Goal: Task Accomplishment & Management: Manage account settings

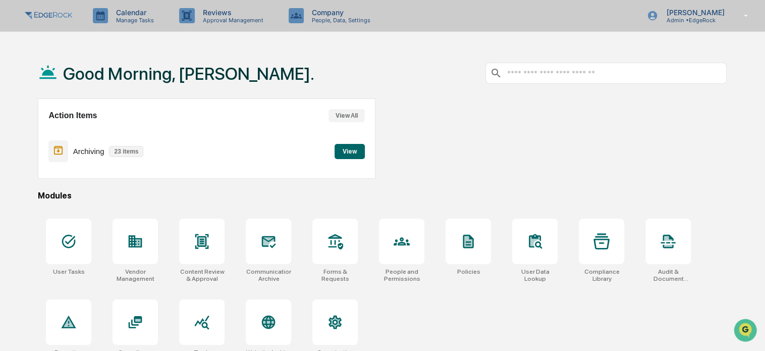
click at [350, 152] on button "View" at bounding box center [350, 151] width 30 height 15
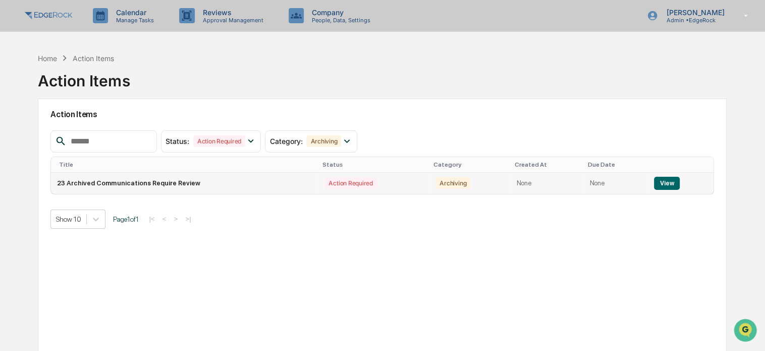
click at [667, 182] on button "View" at bounding box center [667, 183] width 26 height 13
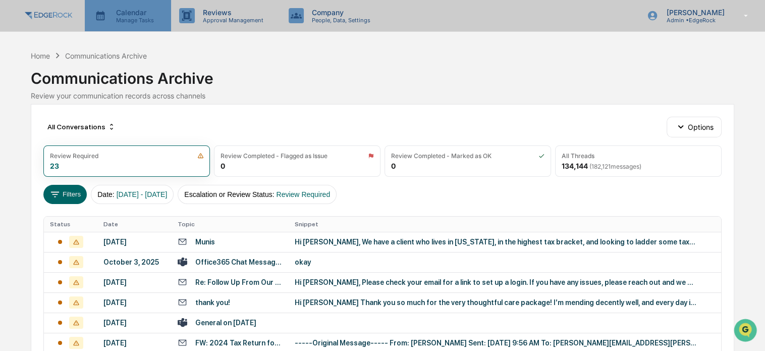
click at [152, 14] on p "Calendar" at bounding box center [133, 12] width 51 height 9
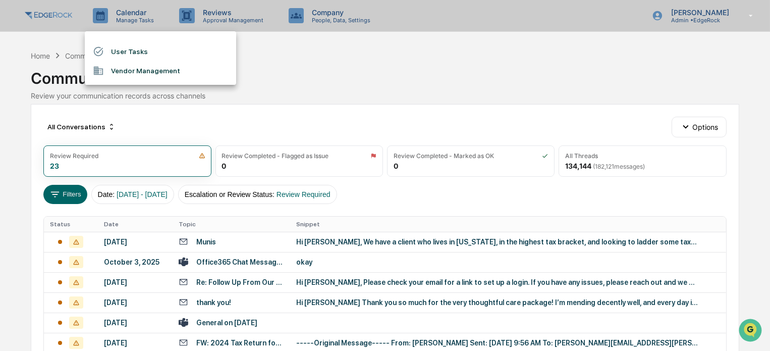
click at [154, 51] on li "User Tasks" at bounding box center [160, 51] width 151 height 19
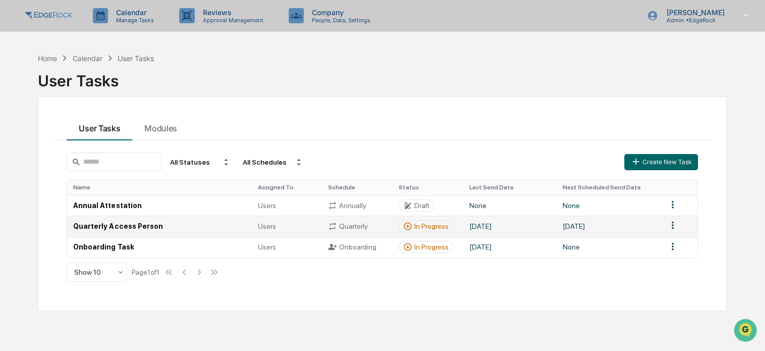
click at [107, 226] on td "Quarterly Access Person" at bounding box center [159, 225] width 184 height 21
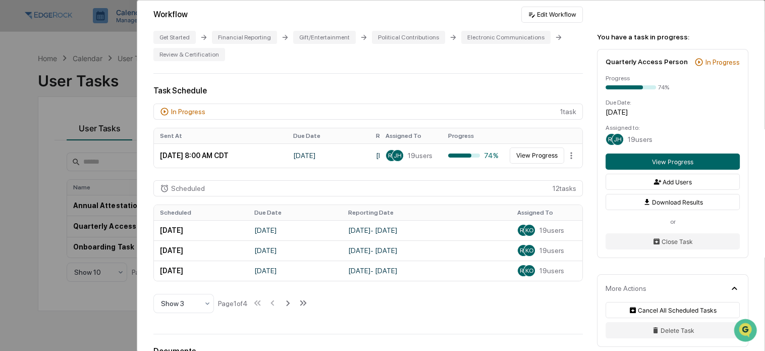
scroll to position [252, 0]
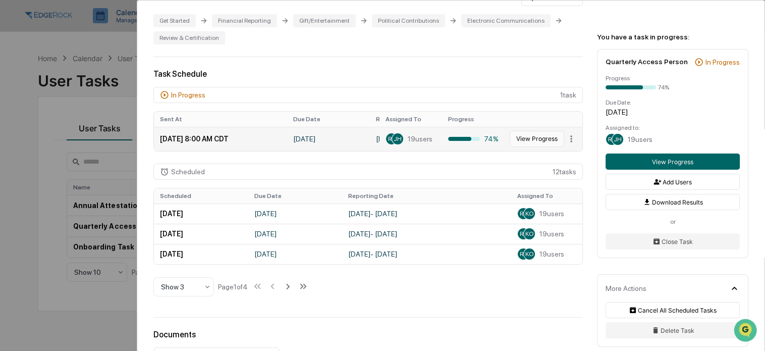
click at [523, 142] on button "View Progress" at bounding box center [537, 139] width 55 height 16
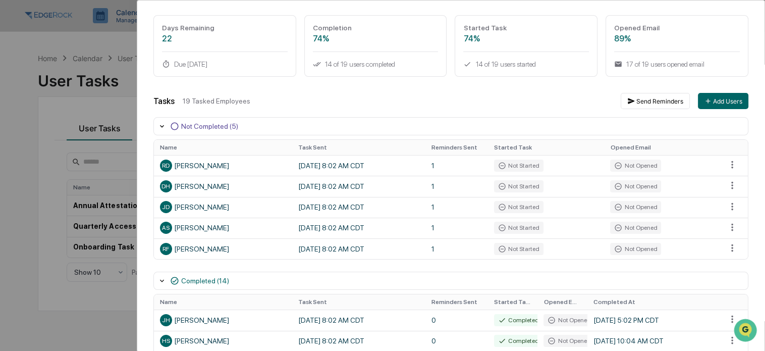
scroll to position [60, 0]
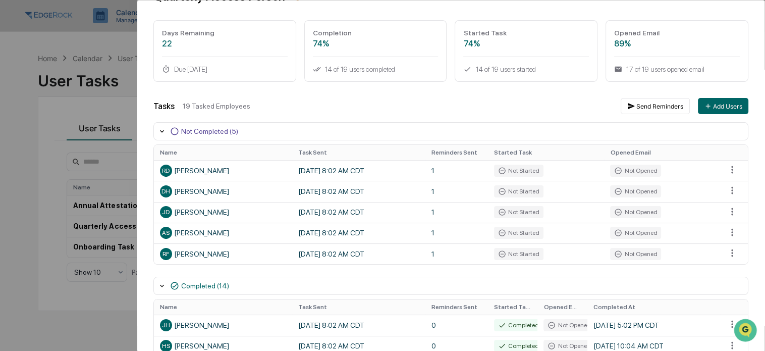
click at [50, 124] on div "User Tasks Quarterly Access Person Task Details Quarterly Access Person In Prog…" at bounding box center [382, 175] width 765 height 351
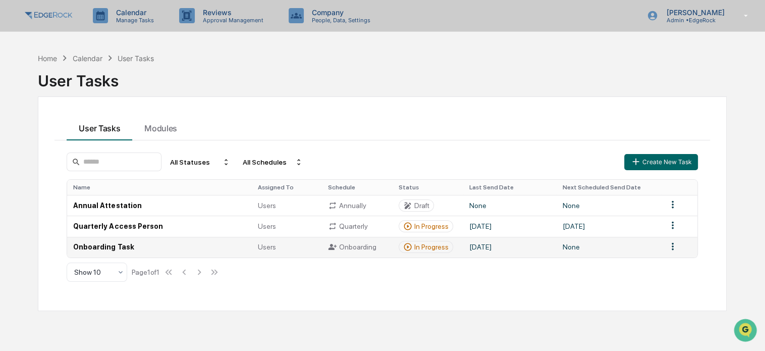
click at [101, 246] on td "Onboarding Task" at bounding box center [159, 247] width 184 height 21
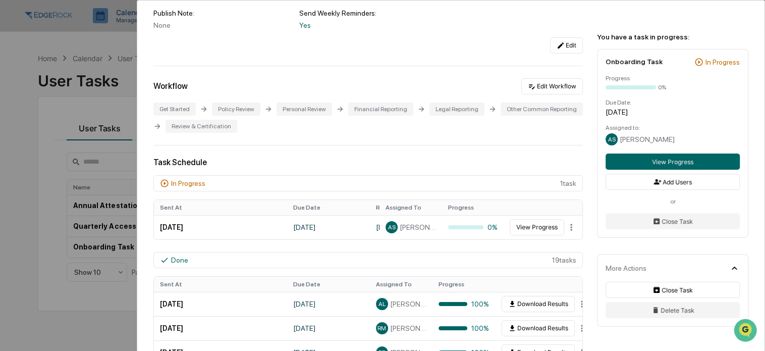
scroll to position [151, 0]
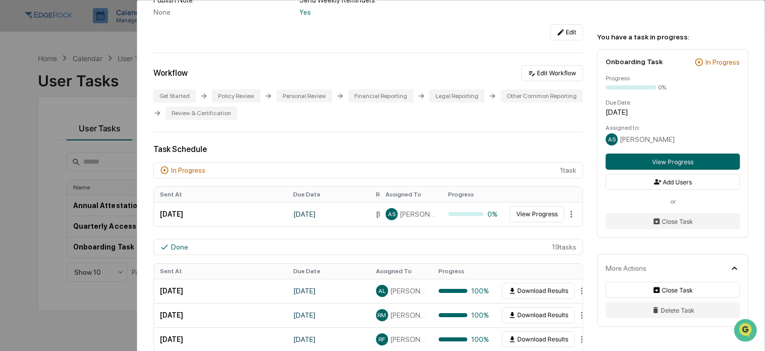
click at [111, 108] on div "User Tasks Onboarding Task Onboarding Task Active No description Details Assign…" at bounding box center [382, 175] width 765 height 351
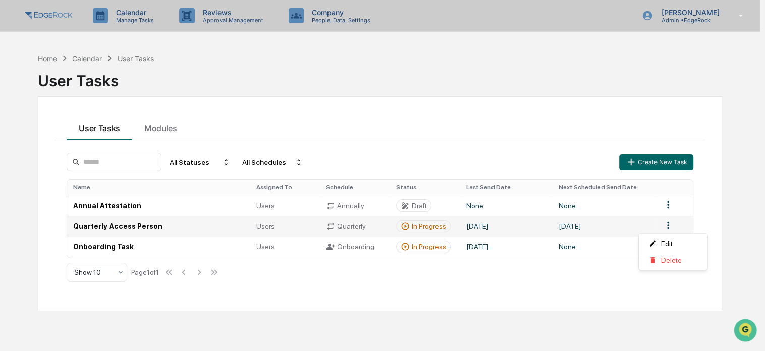
click at [672, 226] on html "Calendar Manage Tasks Reviews Approval Management Company People, Data, Setting…" at bounding box center [382, 175] width 765 height 351
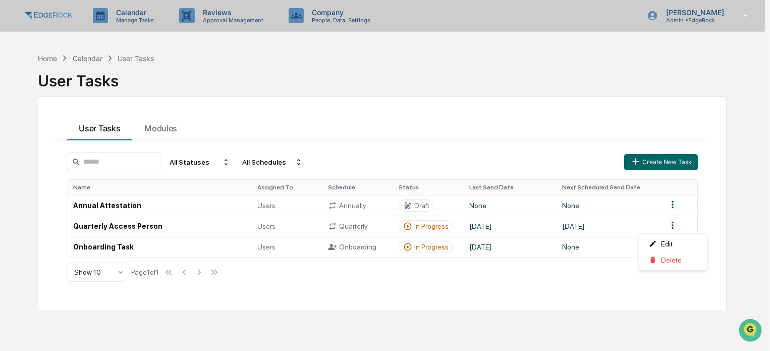
click at [148, 227] on html "Calendar Manage Tasks Reviews Approval Management Company People, Data, Setting…" at bounding box center [385, 175] width 770 height 351
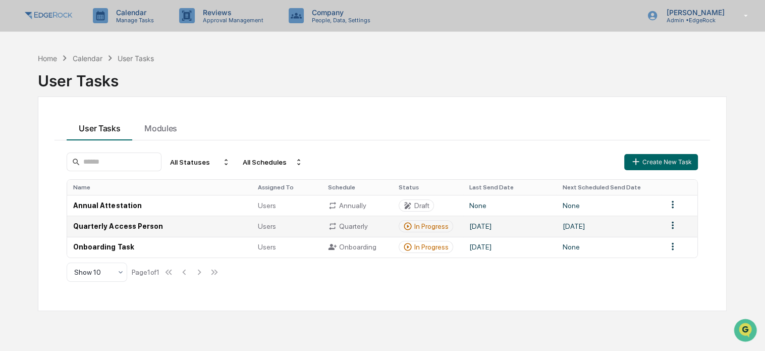
click at [138, 226] on td "Quarterly Access Person" at bounding box center [159, 225] width 184 height 21
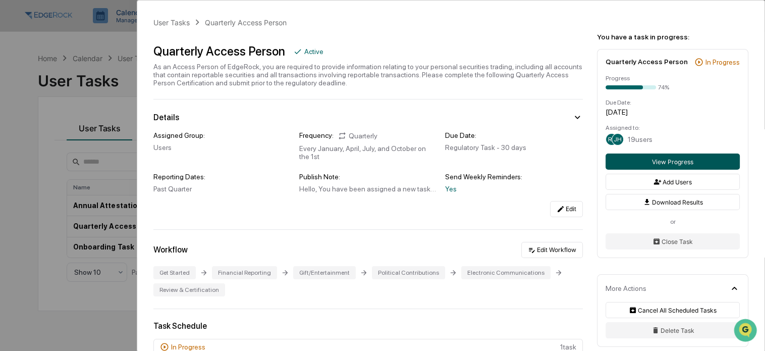
click at [661, 158] on button "View Progress" at bounding box center [673, 161] width 134 height 16
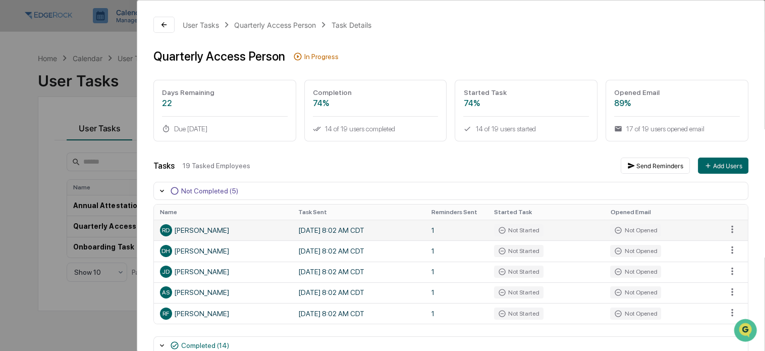
click at [206, 228] on div "RD [PERSON_NAME]" at bounding box center [223, 230] width 126 height 12
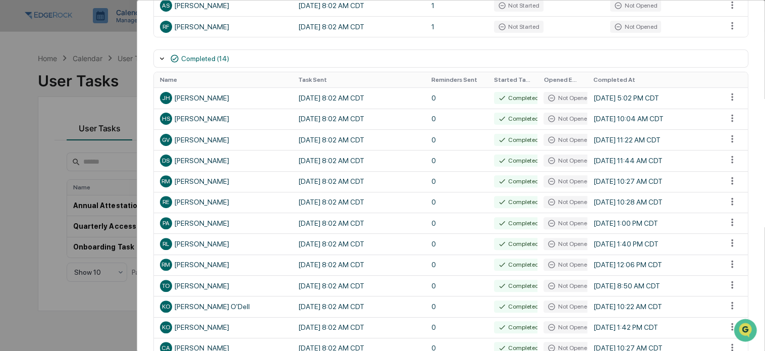
scroll to position [302, 0]
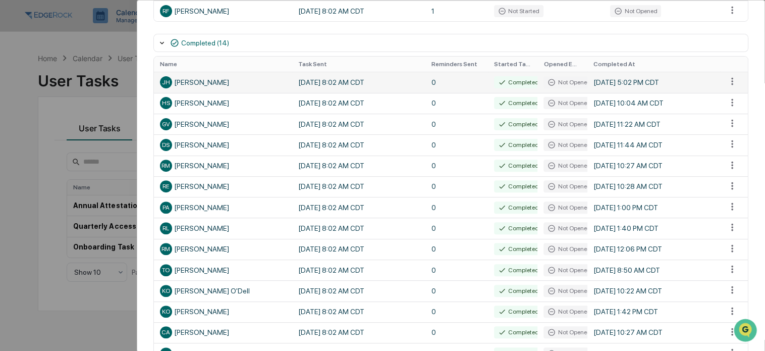
click at [436, 80] on td "0" at bounding box center [456, 82] width 63 height 21
click at [730, 78] on html "Calendar Manage Tasks Reviews Approval Management Company People, Data, Setting…" at bounding box center [385, 175] width 770 height 351
click at [380, 38] on html "Calendar Manage Tasks Reviews Approval Management Company People, Data, Setting…" at bounding box center [385, 175] width 770 height 351
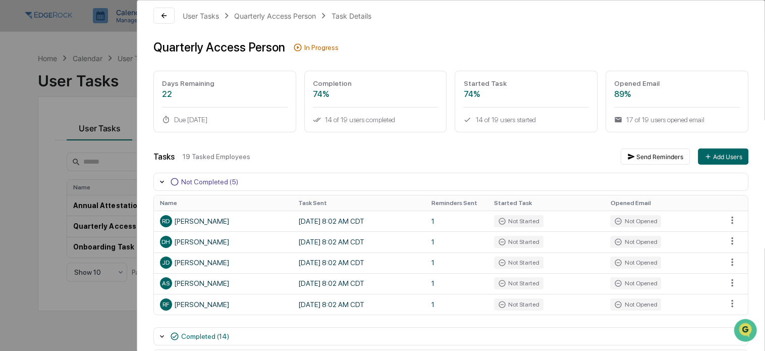
scroll to position [0, 0]
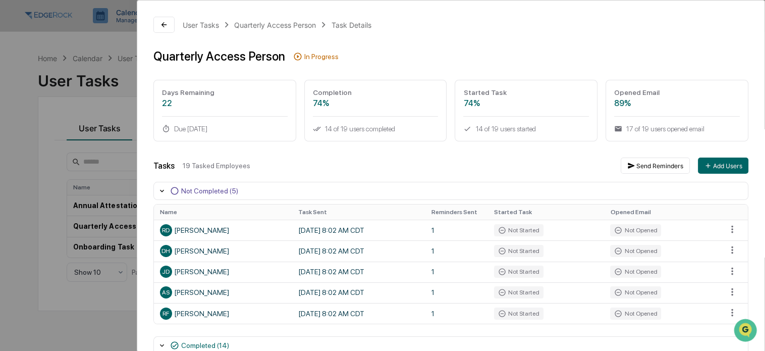
click at [176, 21] on div "User Tasks Quarterly Access Person Task Details" at bounding box center [450, 25] width 595 height 16
click at [140, 80] on div "User Tasks Quarterly Access Person Task Details Quarterly Access Person In Prog…" at bounding box center [450, 357] width 627 height 712
click at [163, 32] on div "User Tasks Quarterly Access Person Task Details Quarterly Access Person In Prog…" at bounding box center [450, 357] width 627 height 712
click at [168, 25] on icon at bounding box center [164, 25] width 8 height 8
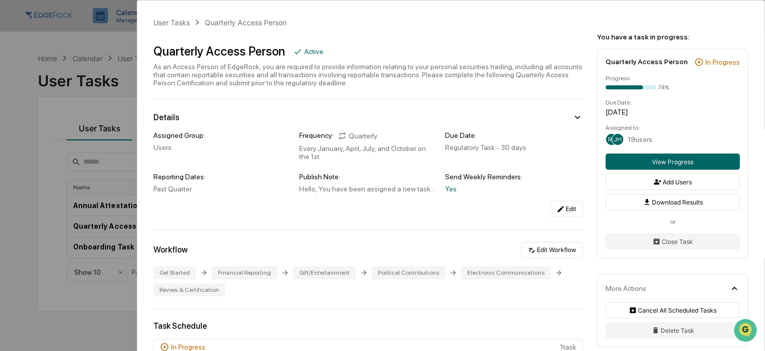
click at [116, 158] on div "User Tasks Quarterly Access Person Quarterly Access Person Active As an Access …" at bounding box center [382, 175] width 765 height 351
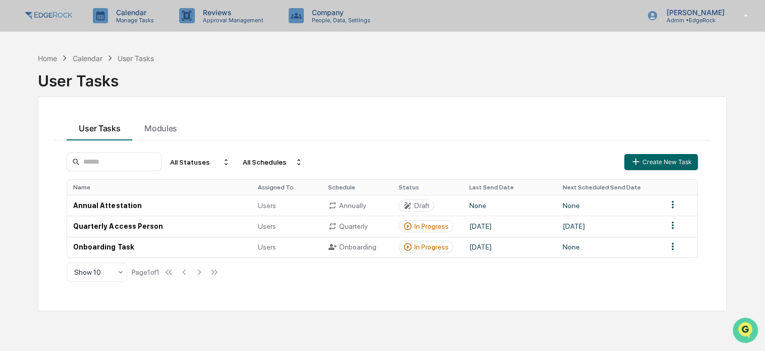
click at [749, 328] on img "Open customer support" at bounding box center [745, 330] width 25 height 20
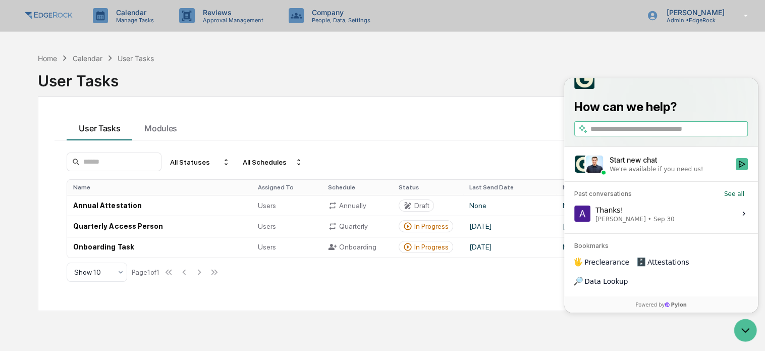
click at [654, 223] on span "Sep 30" at bounding box center [664, 218] width 21 height 8
click at [574, 213] on button "View issue" at bounding box center [574, 213] width 1 height 1
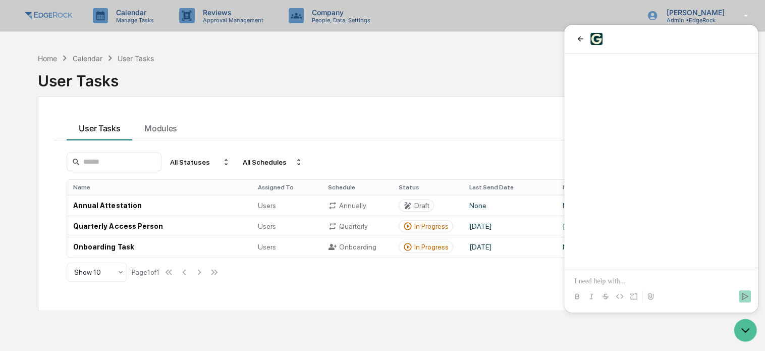
scroll to position [700, 0]
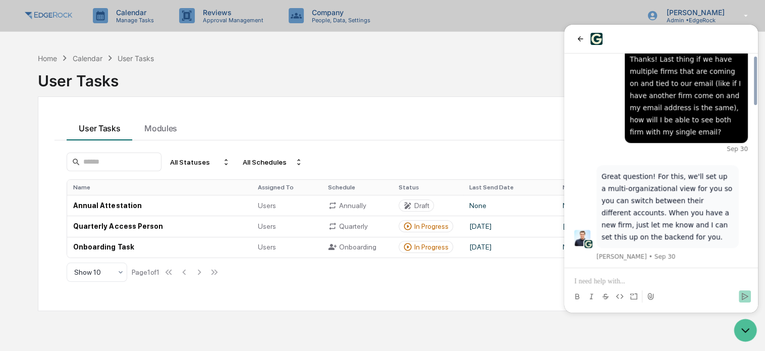
click at [629, 281] on p at bounding box center [661, 281] width 174 height 10
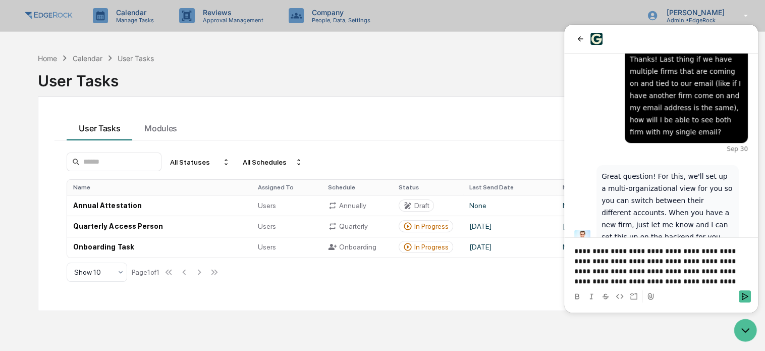
scroll to position [805, 0]
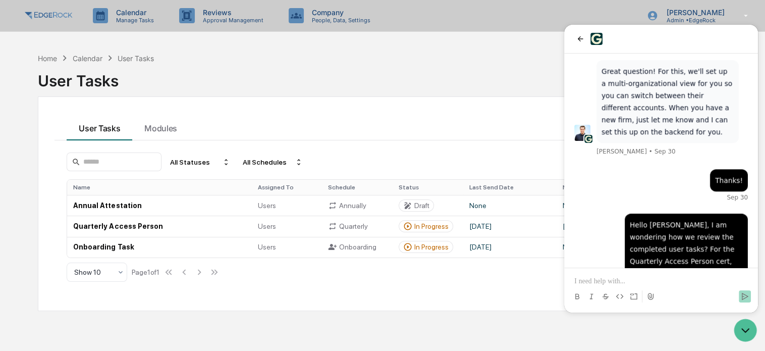
click at [489, 58] on div "Home Calendar User Tasks User Tasks" at bounding box center [382, 72] width 688 height 41
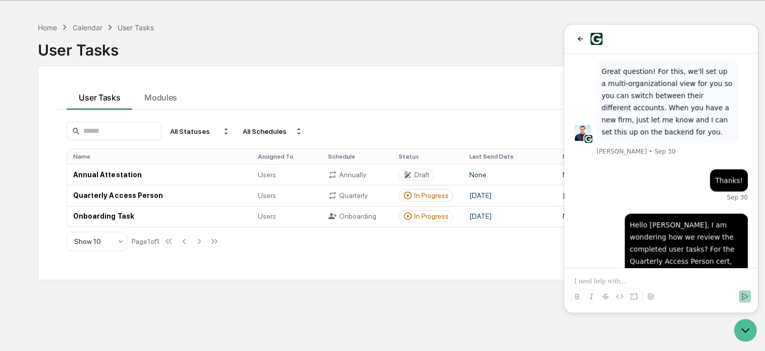
scroll to position [47, 0]
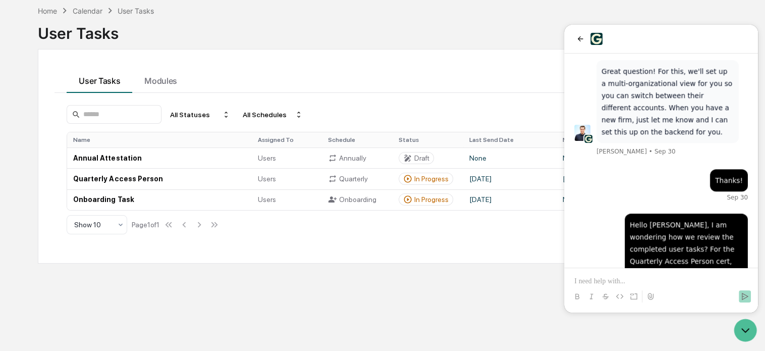
click at [170, 278] on div "Home Calendar User Tasks User Tasks User Tasks Modules All Statuses All Schedul…" at bounding box center [382, 176] width 719 height 351
